Goal: Navigation & Orientation: Find specific page/section

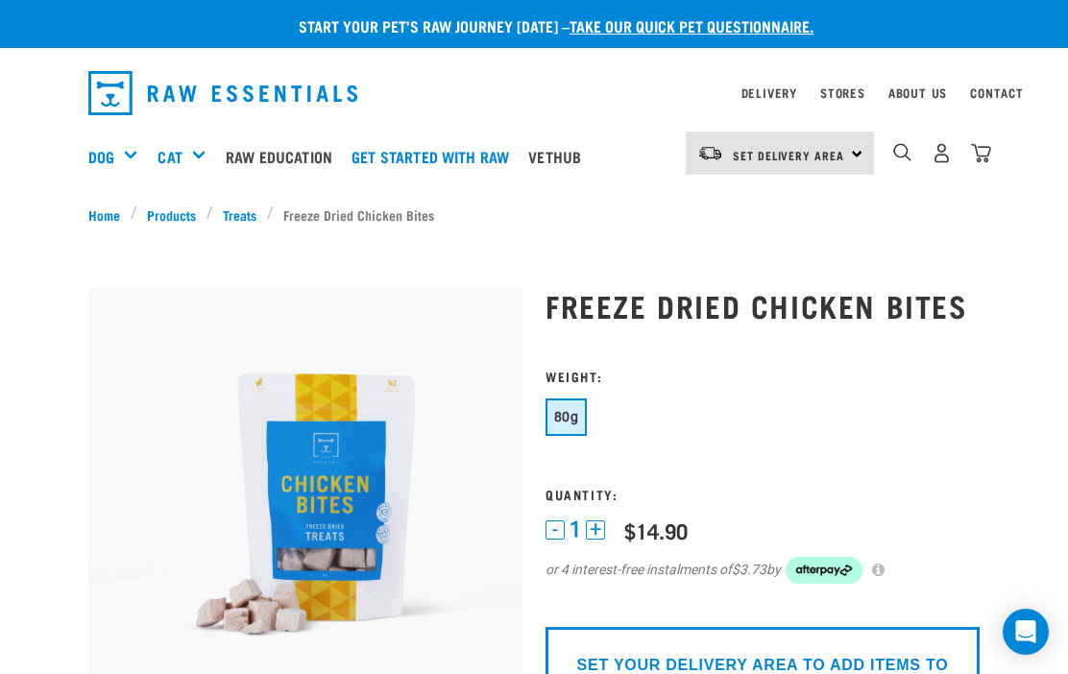
click at [169, 214] on link "Products" at bounding box center [171, 214] width 69 height 20
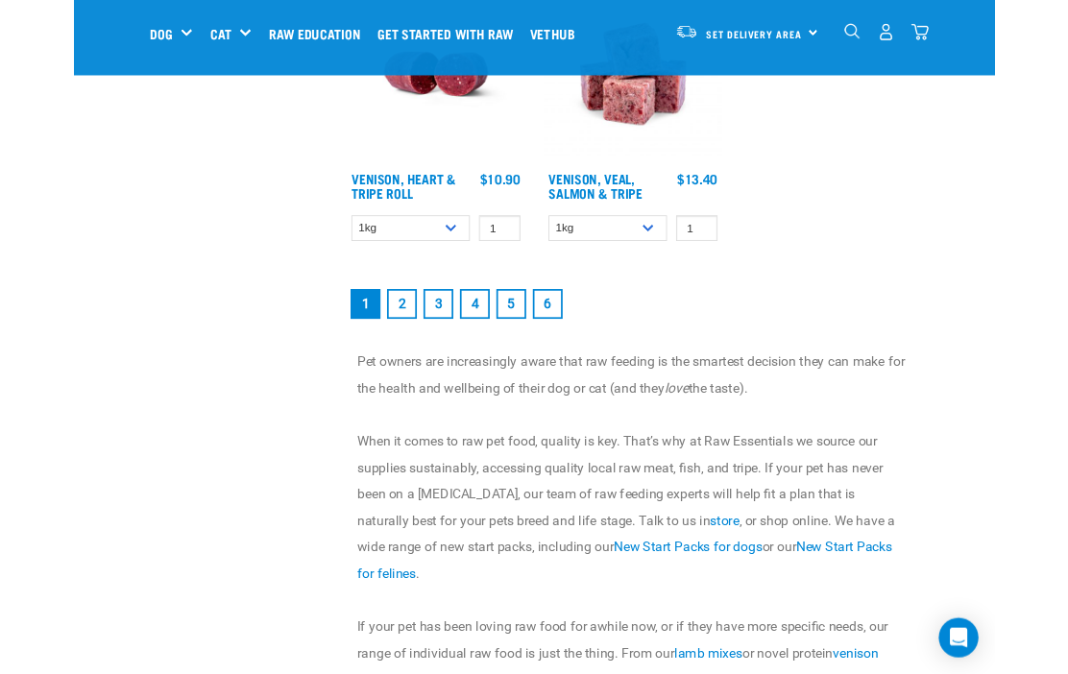
scroll to position [3679, 0]
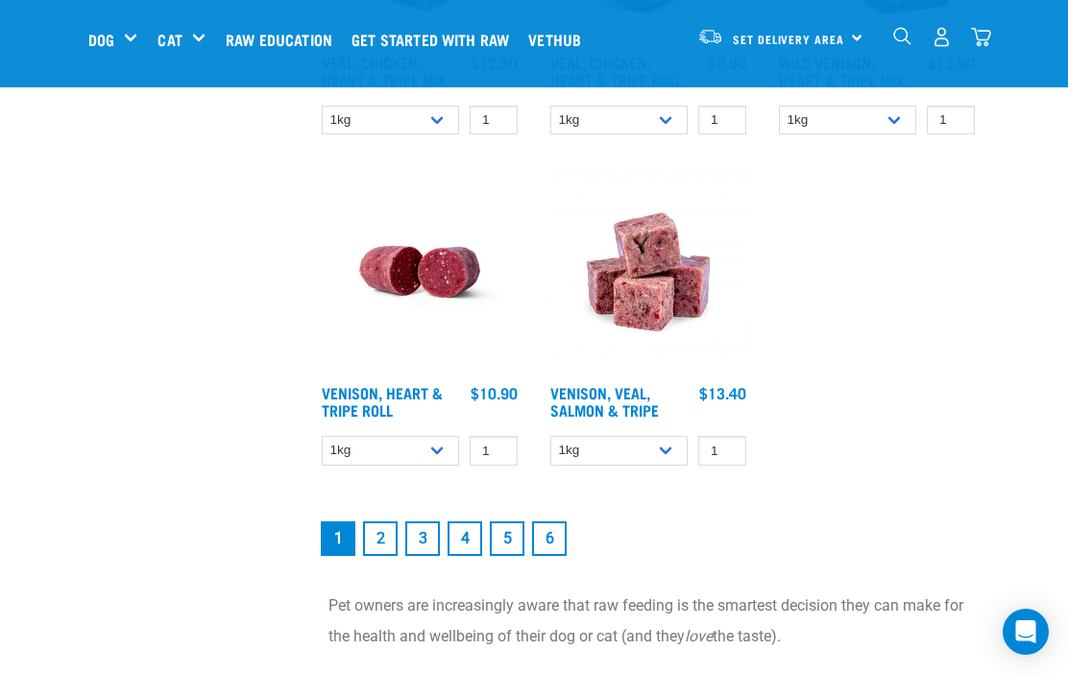
click at [381, 551] on link "2" at bounding box center [380, 538] width 35 height 35
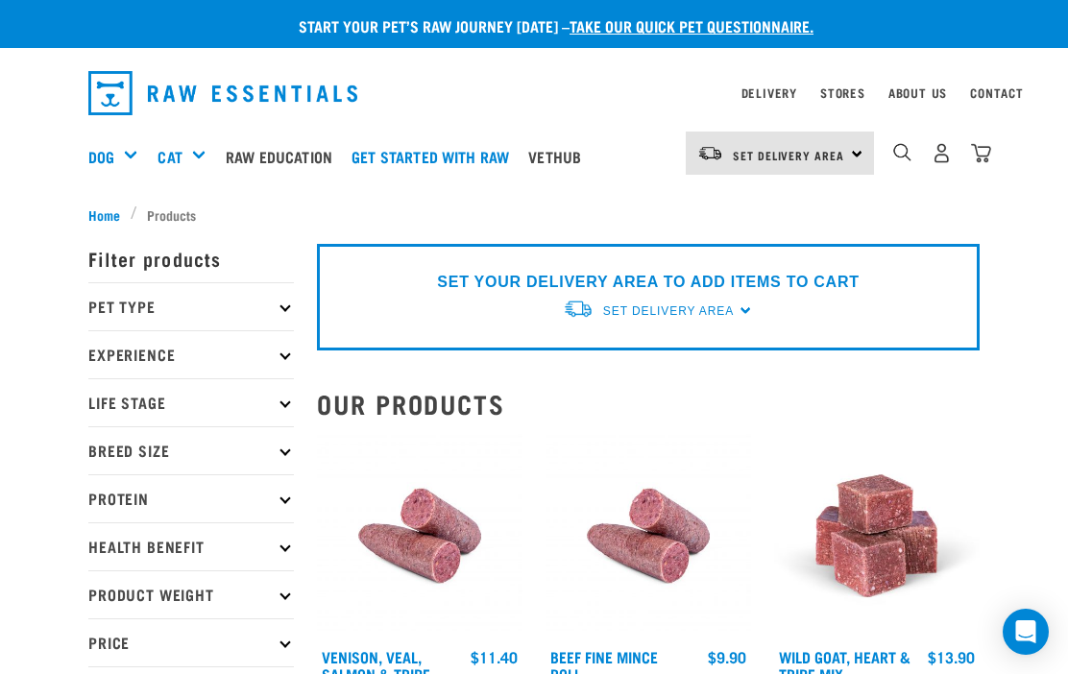
click at [0, 0] on div "Freeze Dried Meals" at bounding box center [0, 0] width 0 height 0
